Goal: Task Accomplishment & Management: Manage account settings

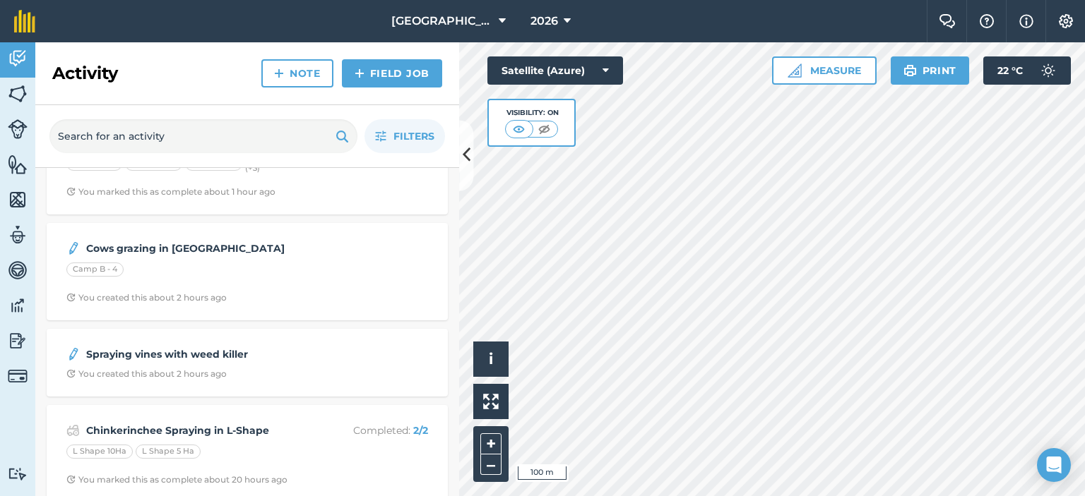
scroll to position [141, 0]
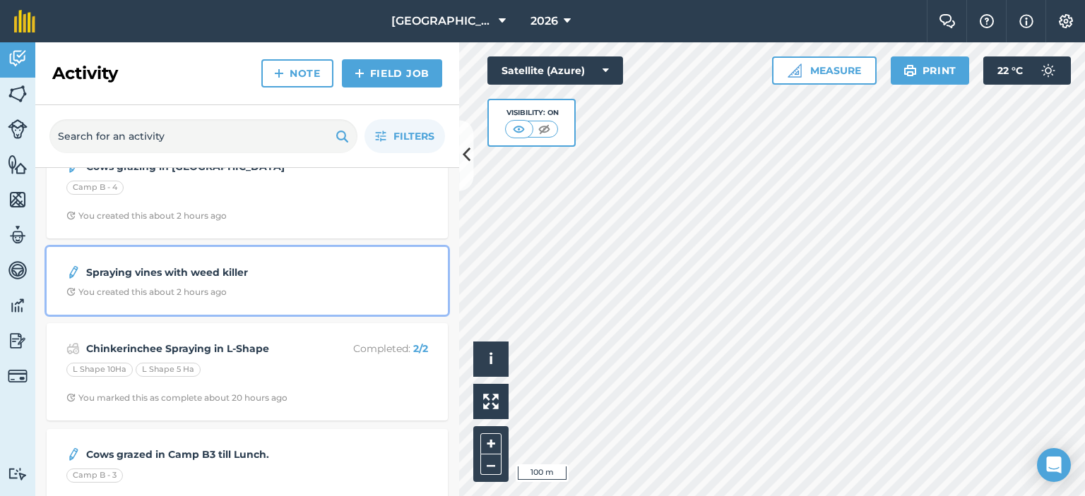
click at [327, 274] on div "Spraying vines with weed killer" at bounding box center [247, 272] width 362 height 17
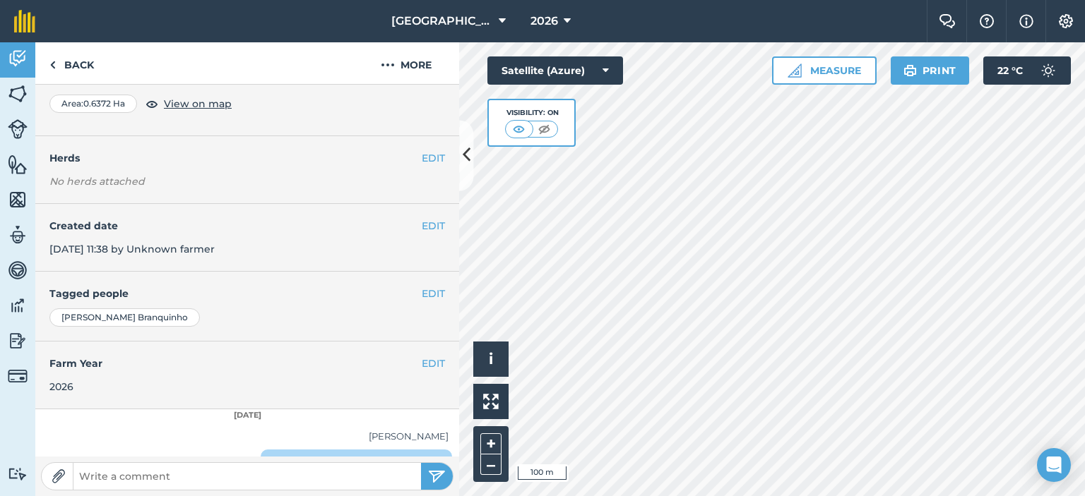
scroll to position [141, 0]
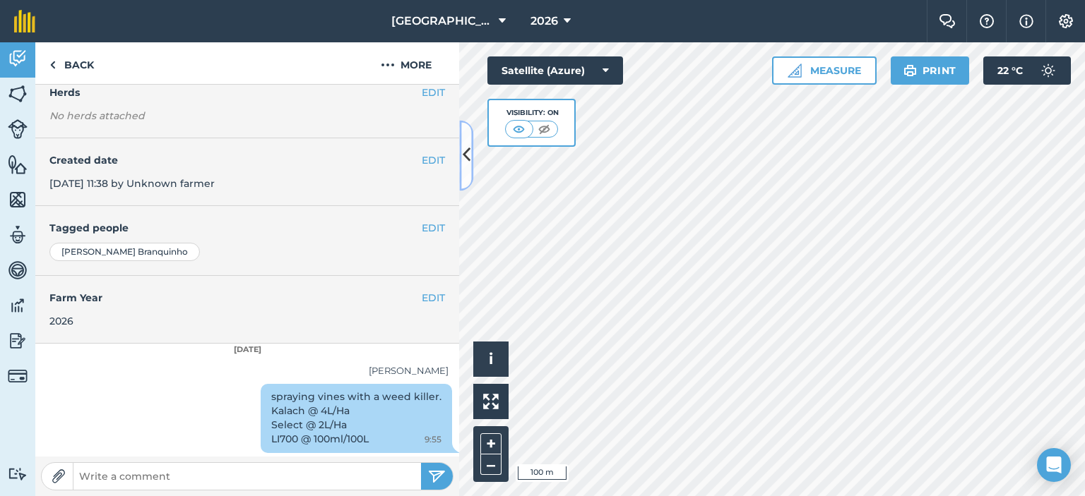
click at [466, 146] on icon at bounding box center [467, 155] width 8 height 25
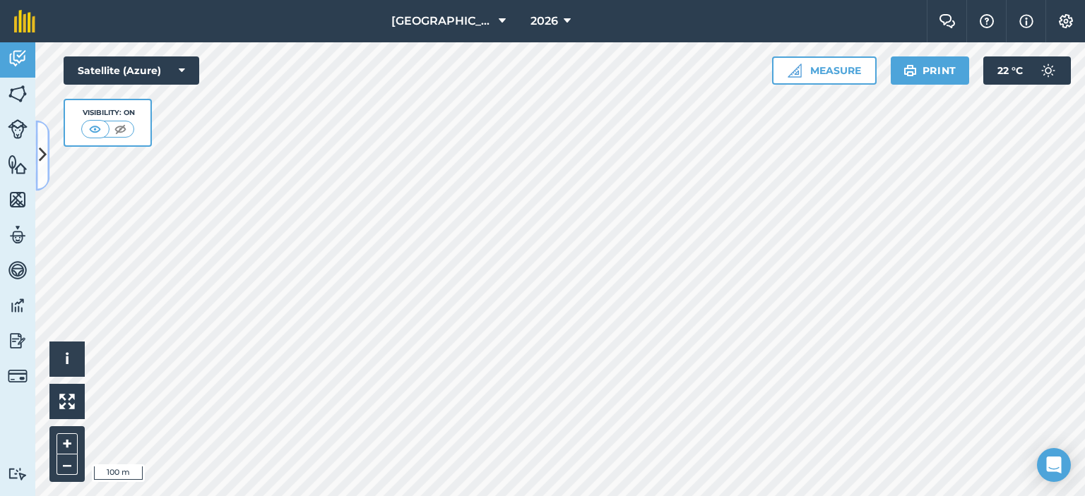
click at [38, 169] on button at bounding box center [42, 155] width 14 height 71
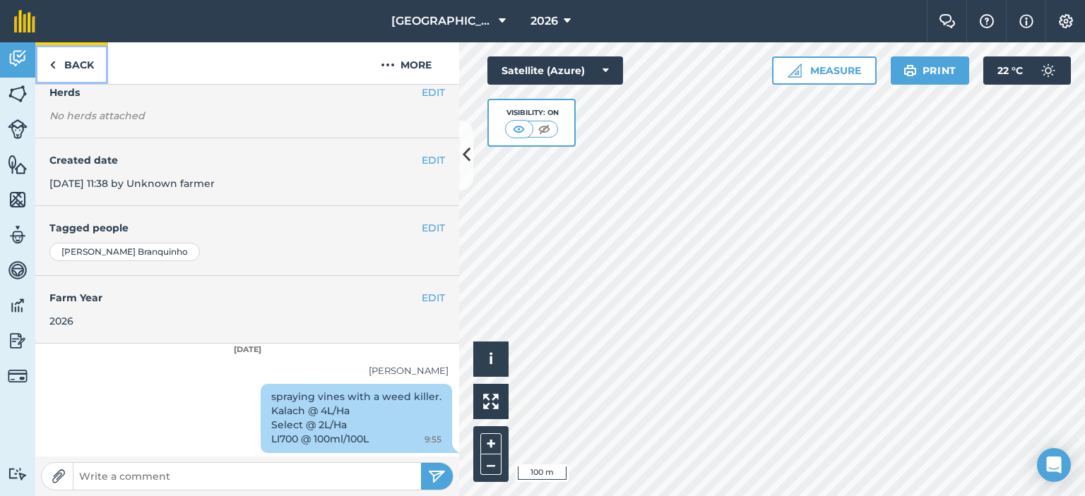
click at [67, 59] on link "Back" at bounding box center [71, 63] width 73 height 42
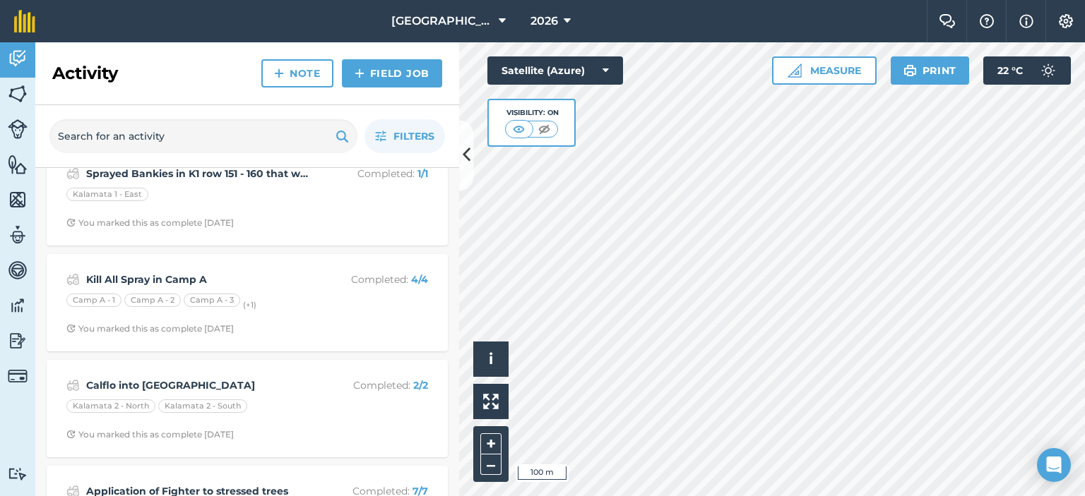
scroll to position [1059, 0]
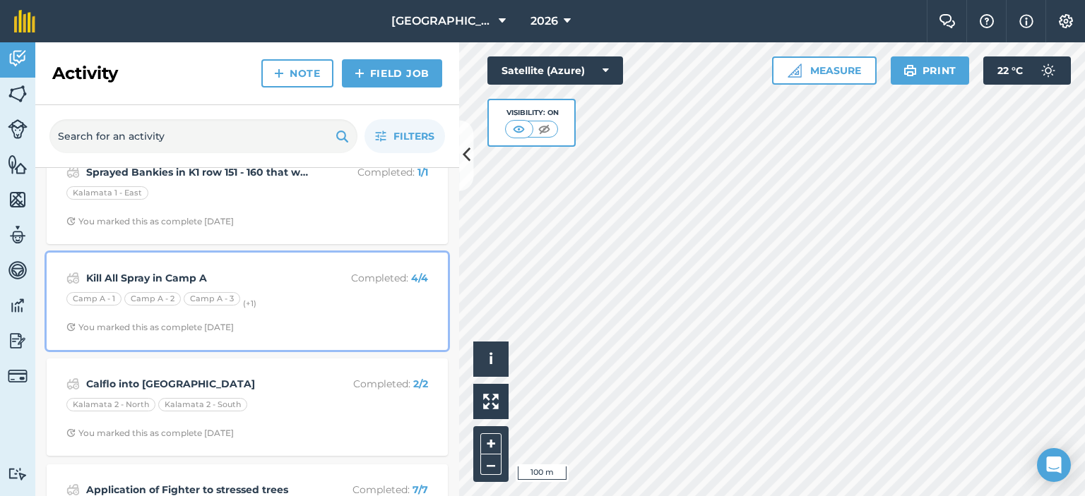
click at [314, 286] on div "Kill All Spray in Camp A Completed : 4 / 4 Camp A - 1 Camp A - 2 Camp A - 3 (+ …" at bounding box center [247, 301] width 384 height 81
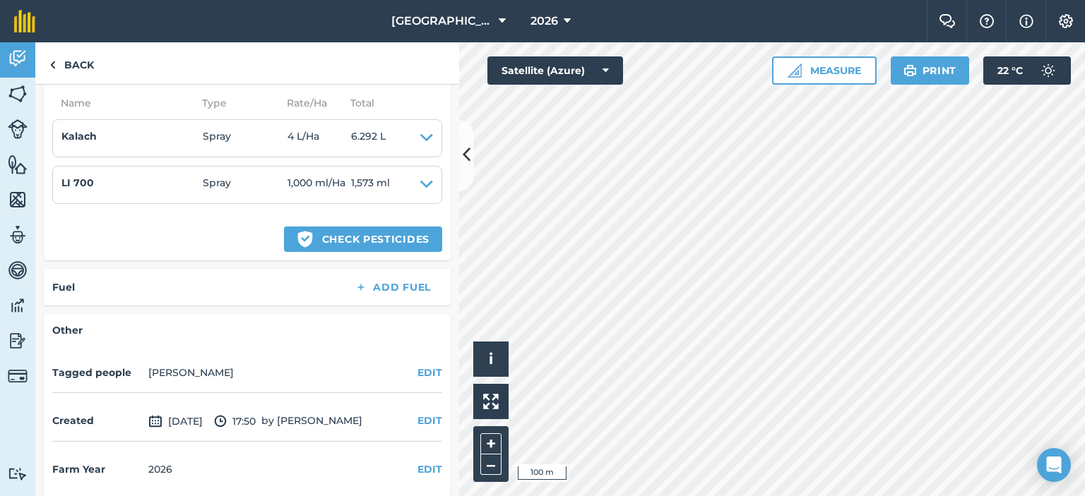
scroll to position [525, 0]
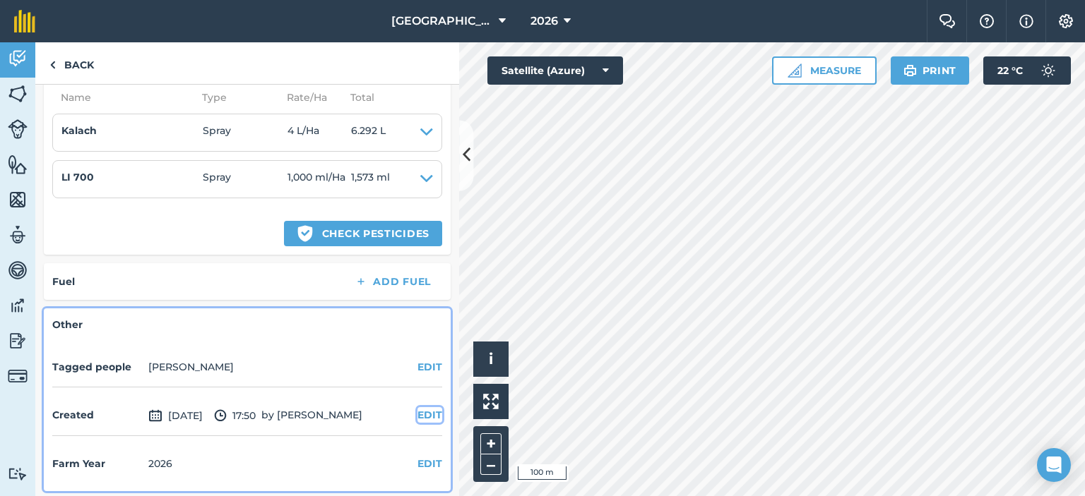
click at [417, 412] on button "EDIT" at bounding box center [429, 415] width 25 height 16
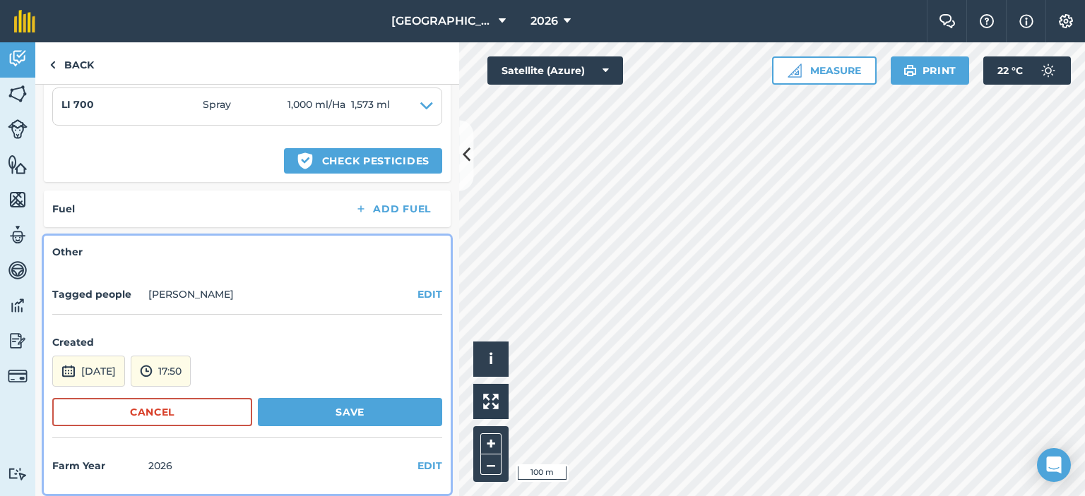
scroll to position [600, 0]
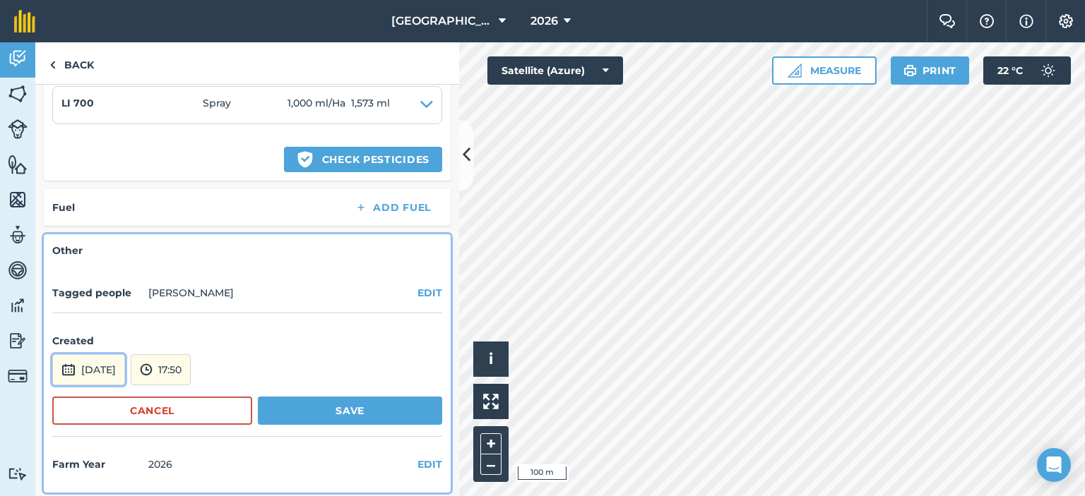
click at [125, 373] on button "[DATE]" at bounding box center [88, 370] width 73 height 31
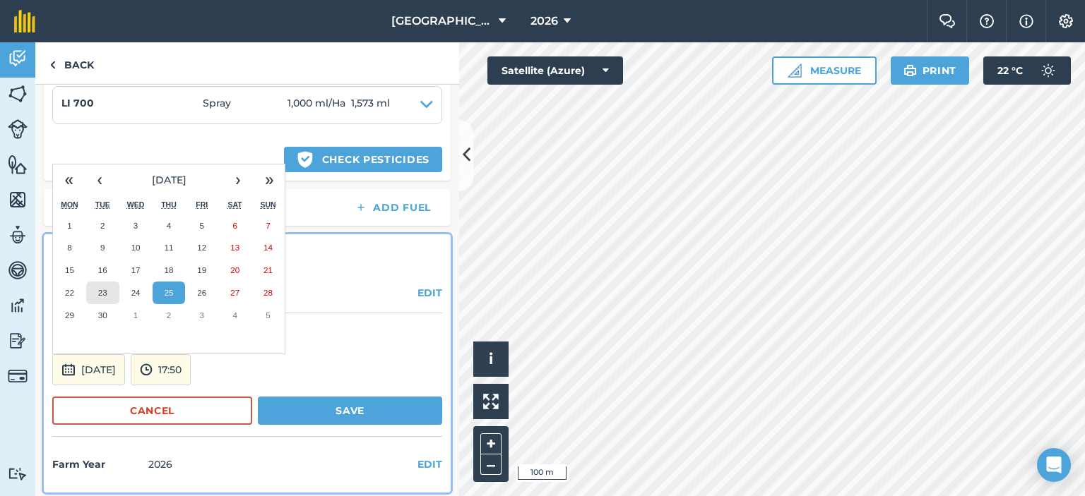
click at [104, 288] on abbr "23" at bounding box center [102, 292] width 9 height 9
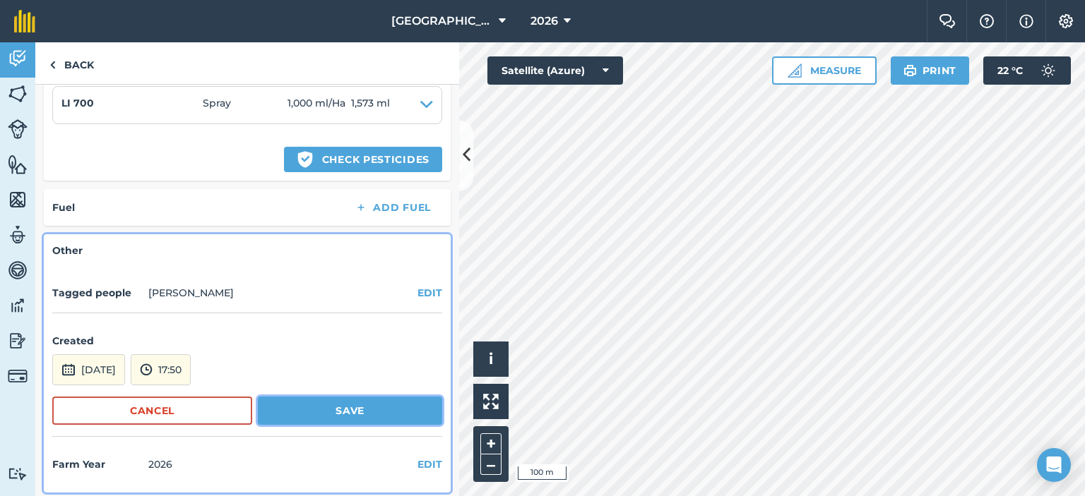
click at [333, 405] on button "Save" at bounding box center [350, 411] width 184 height 28
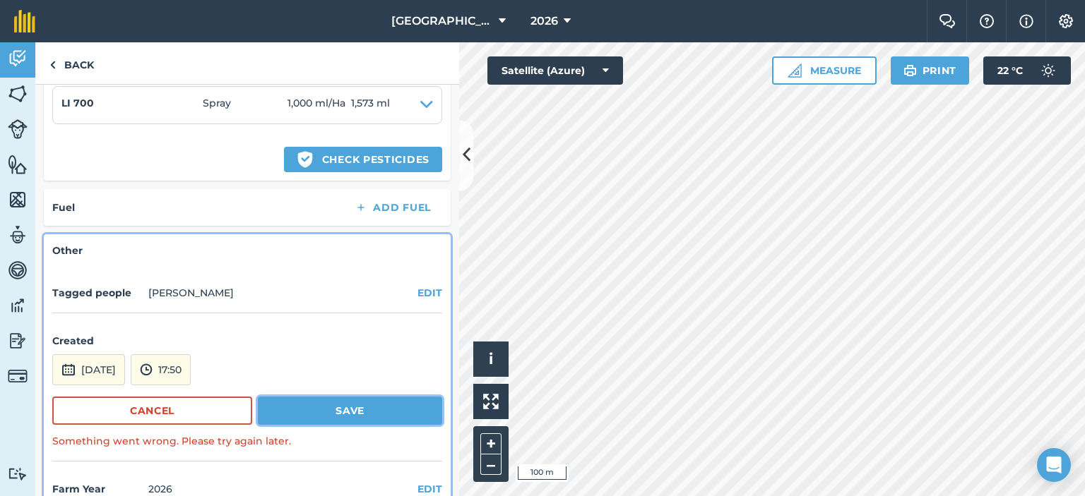
click at [333, 405] on button "Save" at bounding box center [350, 411] width 184 height 28
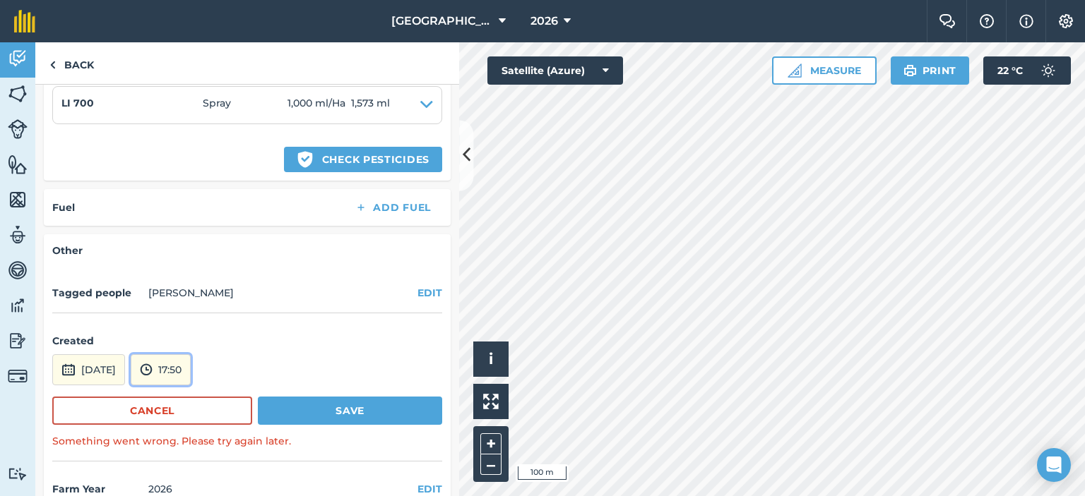
click at [191, 368] on button "17:50" at bounding box center [161, 370] width 60 height 31
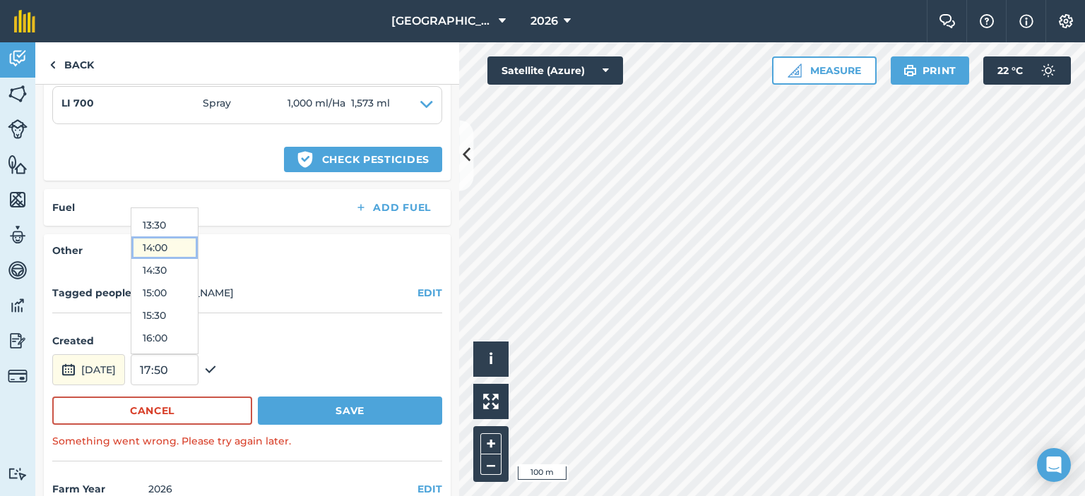
click at [197, 245] on button "14:00" at bounding box center [164, 248] width 66 height 23
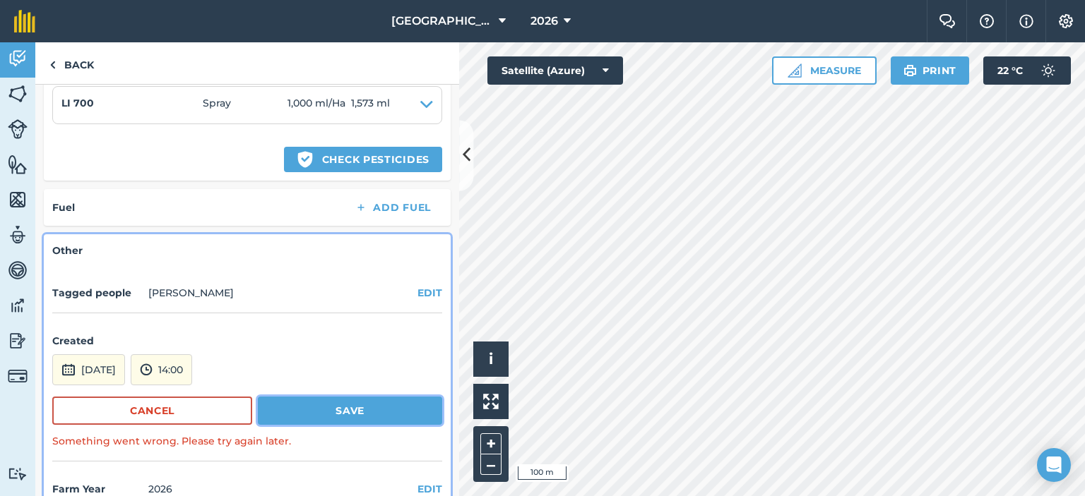
click at [299, 410] on button "Save" at bounding box center [350, 411] width 184 height 28
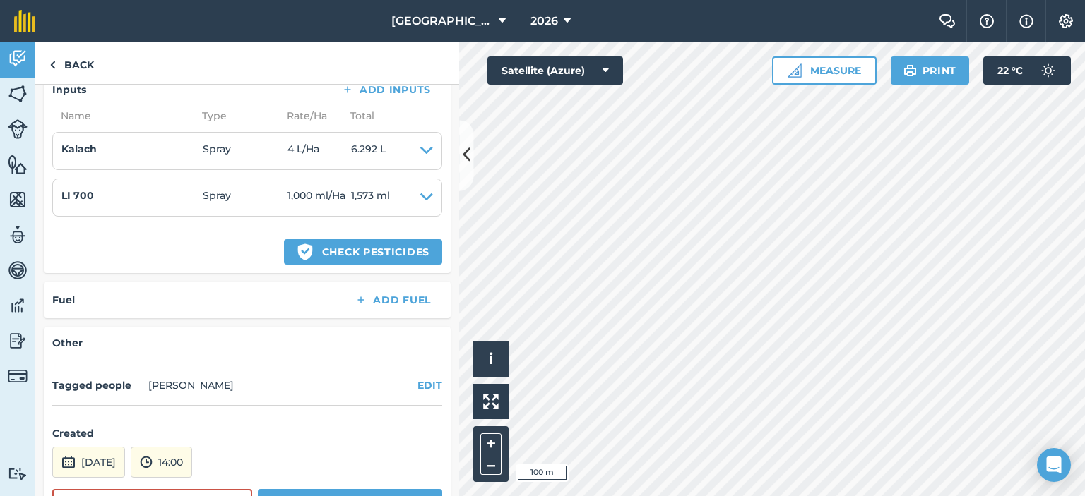
scroll to position [624, 0]
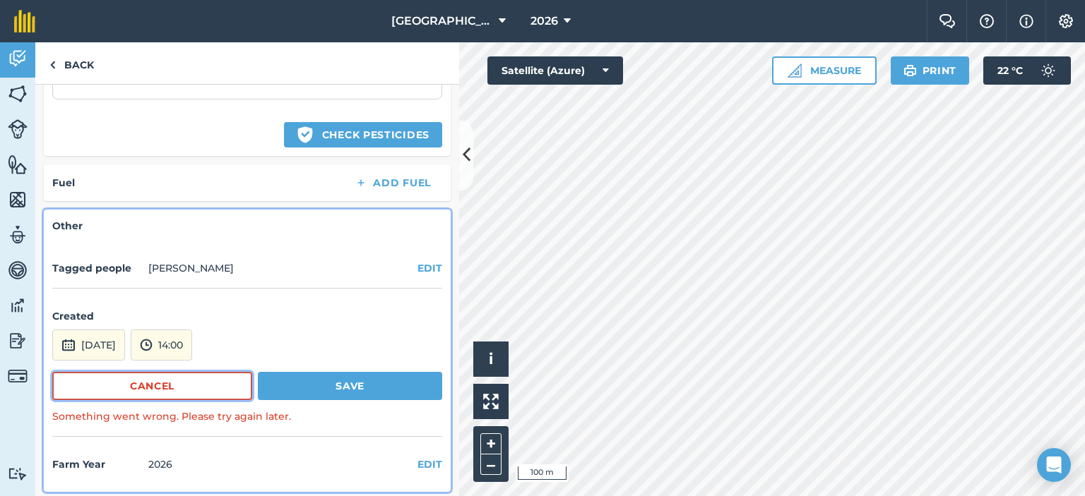
click at [224, 393] on button "Cancel" at bounding box center [152, 386] width 200 height 28
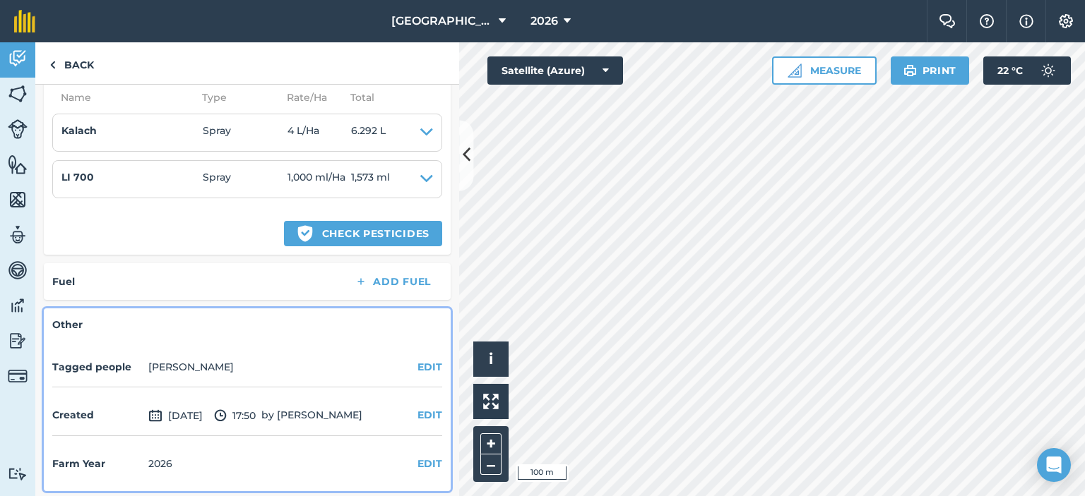
scroll to position [0, 0]
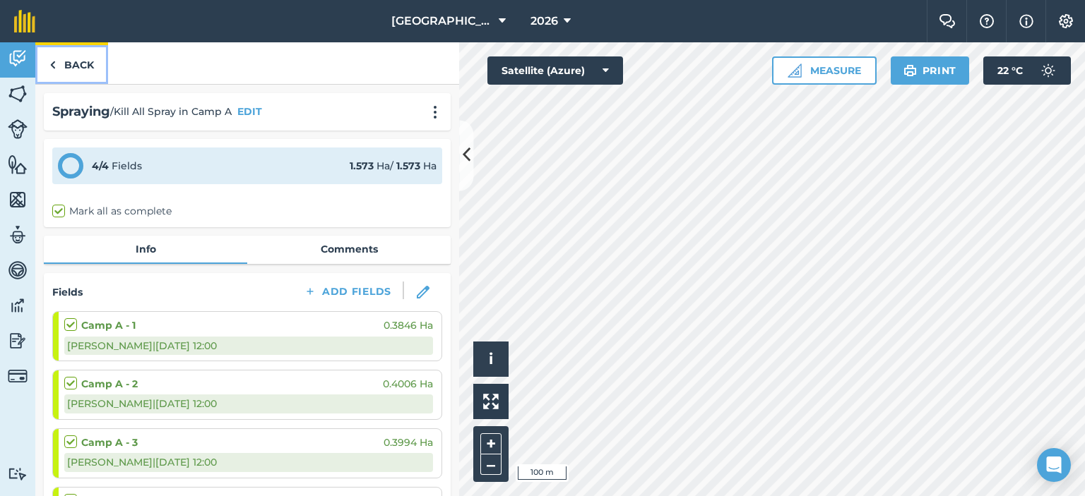
click at [76, 59] on link "Back" at bounding box center [71, 63] width 73 height 42
